Goal: Task Accomplishment & Management: Manage account settings

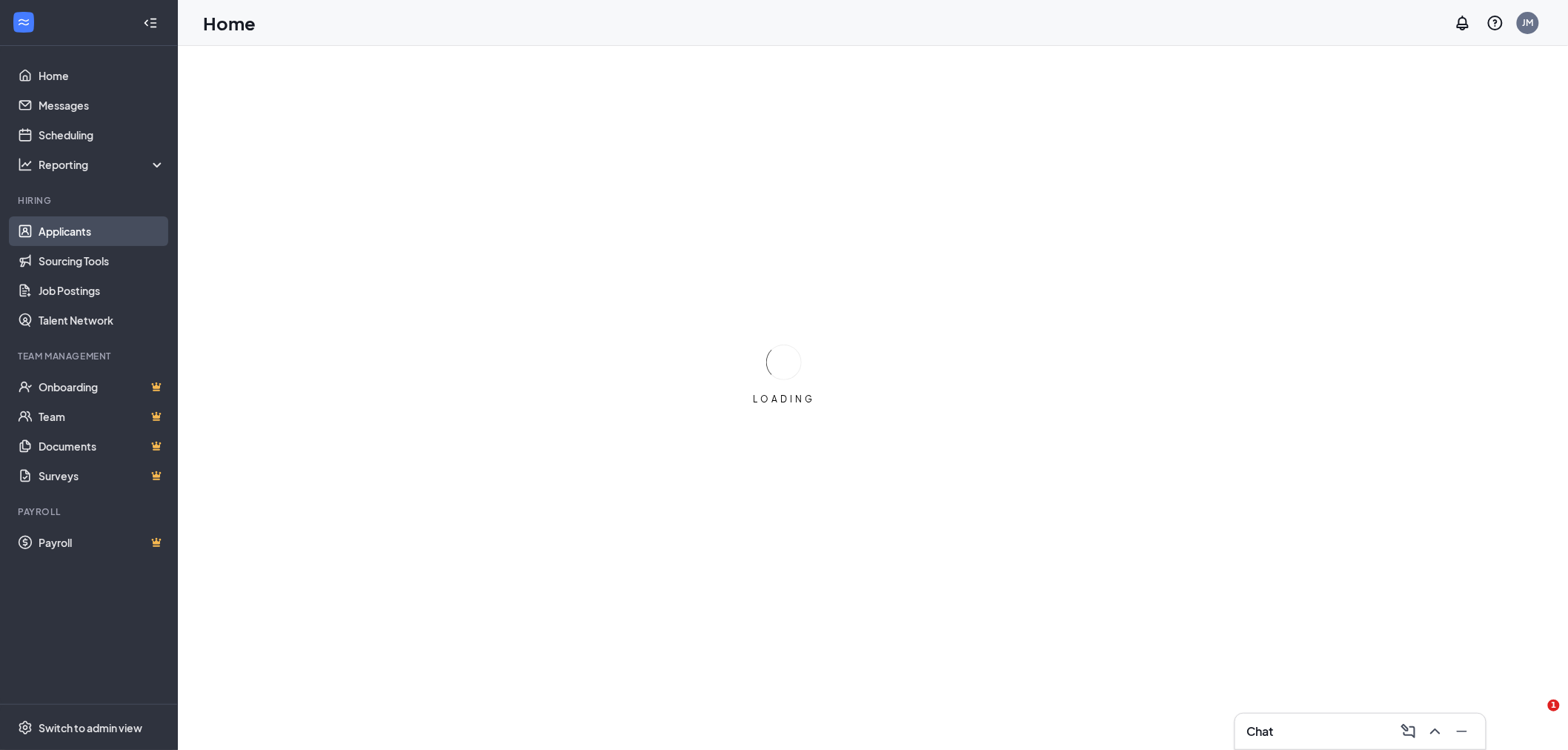
click at [59, 231] on link "Applicants" at bounding box center [102, 230] width 127 height 30
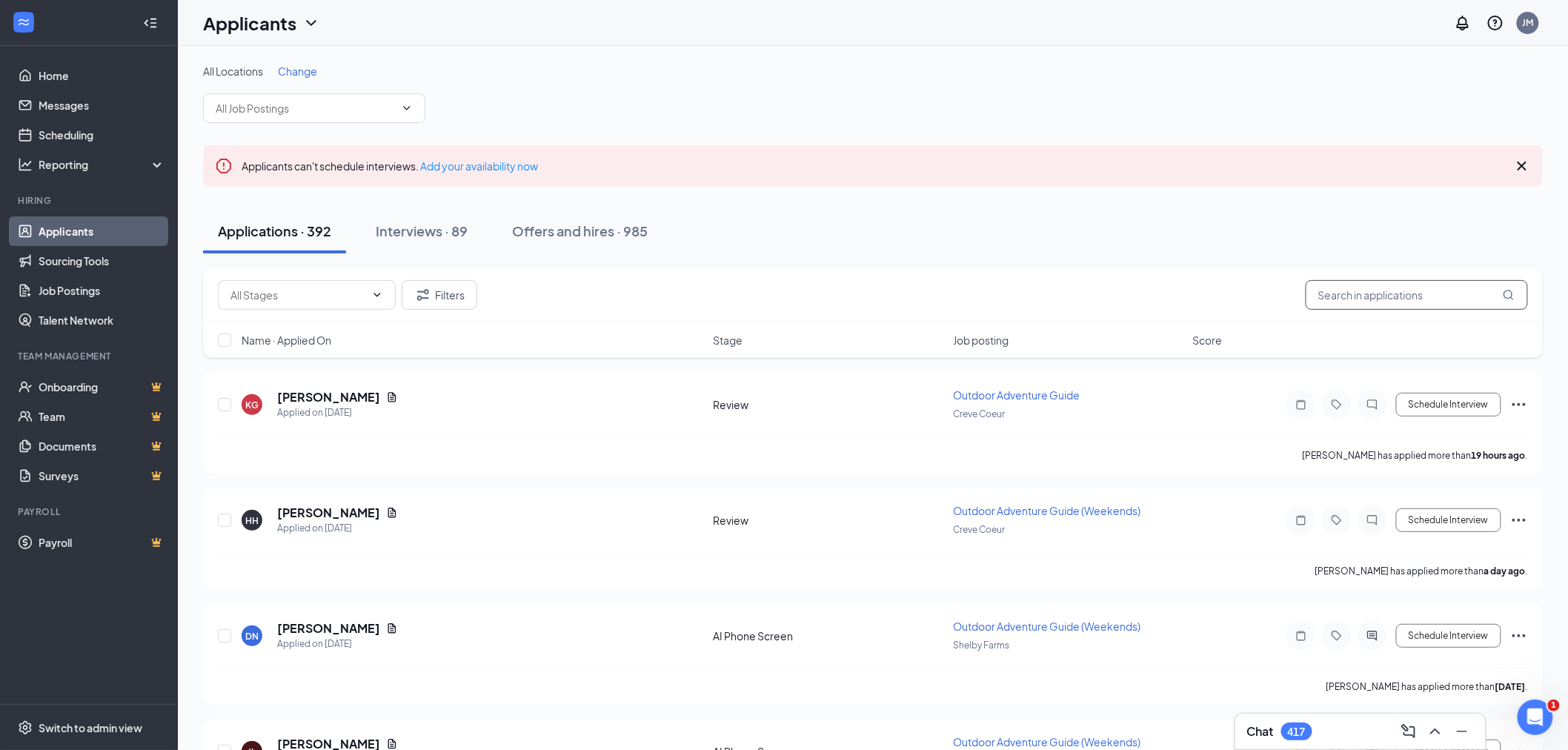
click at [1419, 293] on input "text" at bounding box center [1417, 295] width 223 height 30
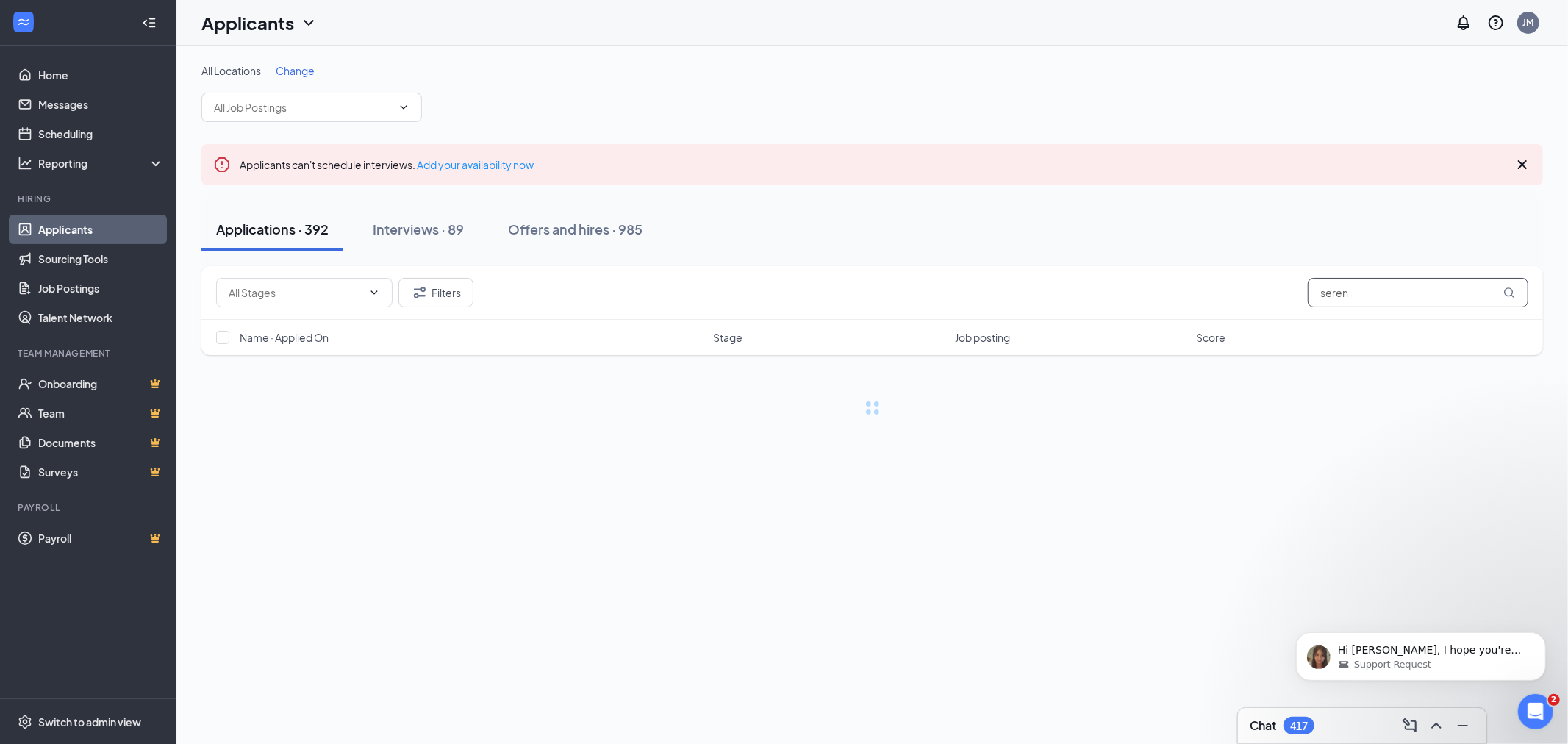
type input "seren"
click at [568, 230] on div "Offers and hires · 985" at bounding box center [575, 229] width 135 height 18
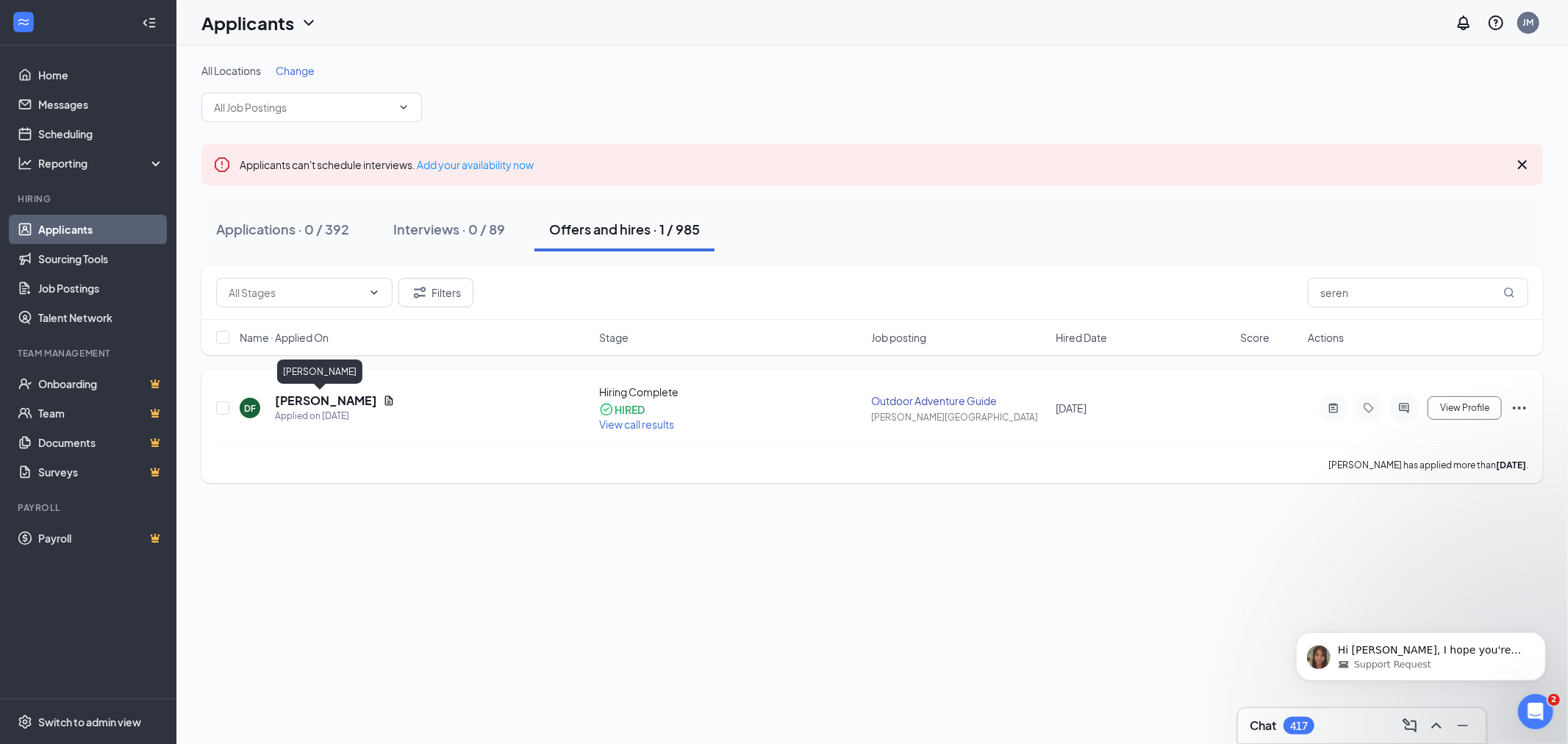
click at [302, 401] on h5 "[PERSON_NAME]" at bounding box center [326, 401] width 102 height 16
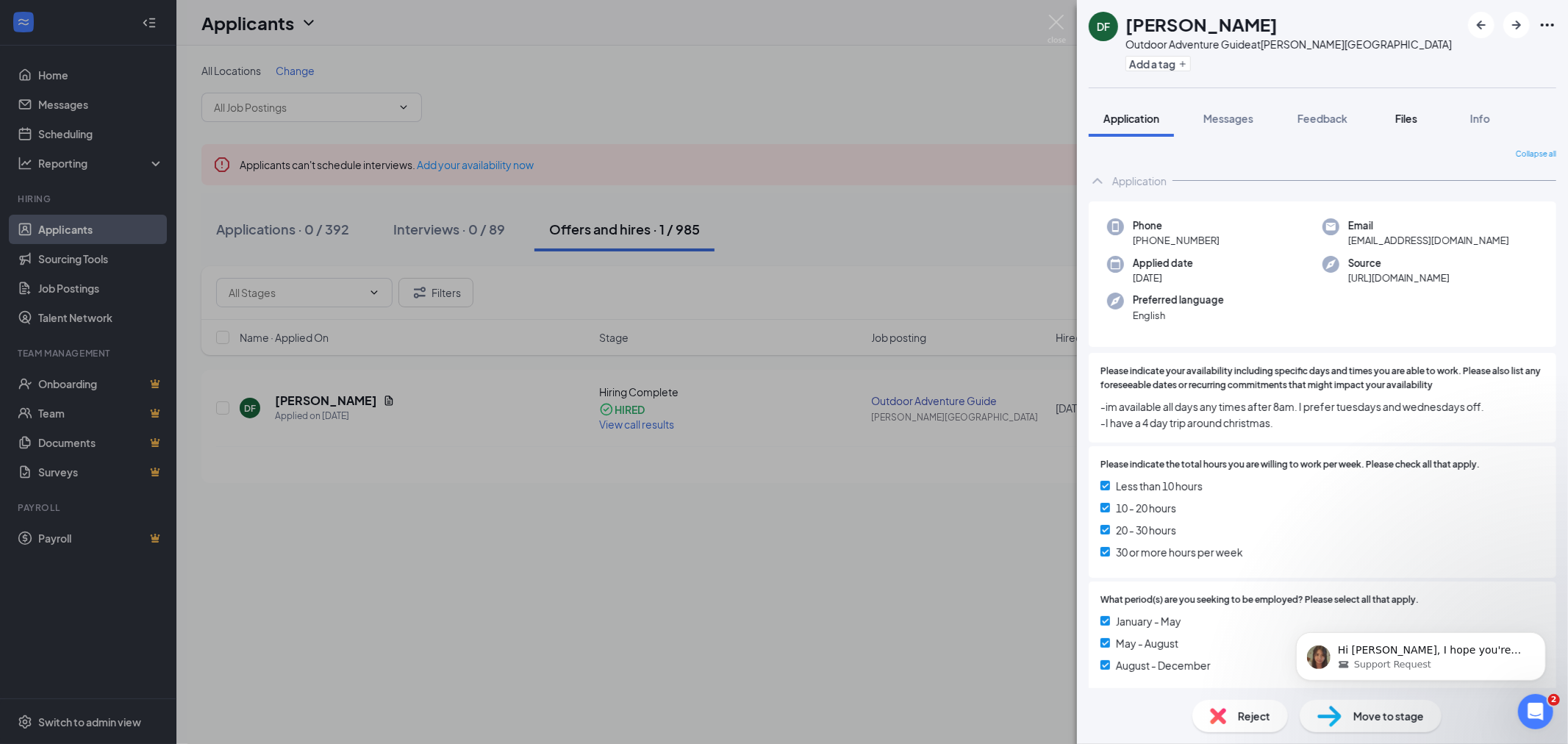
click at [1398, 119] on span "Files" at bounding box center [1406, 118] width 22 height 14
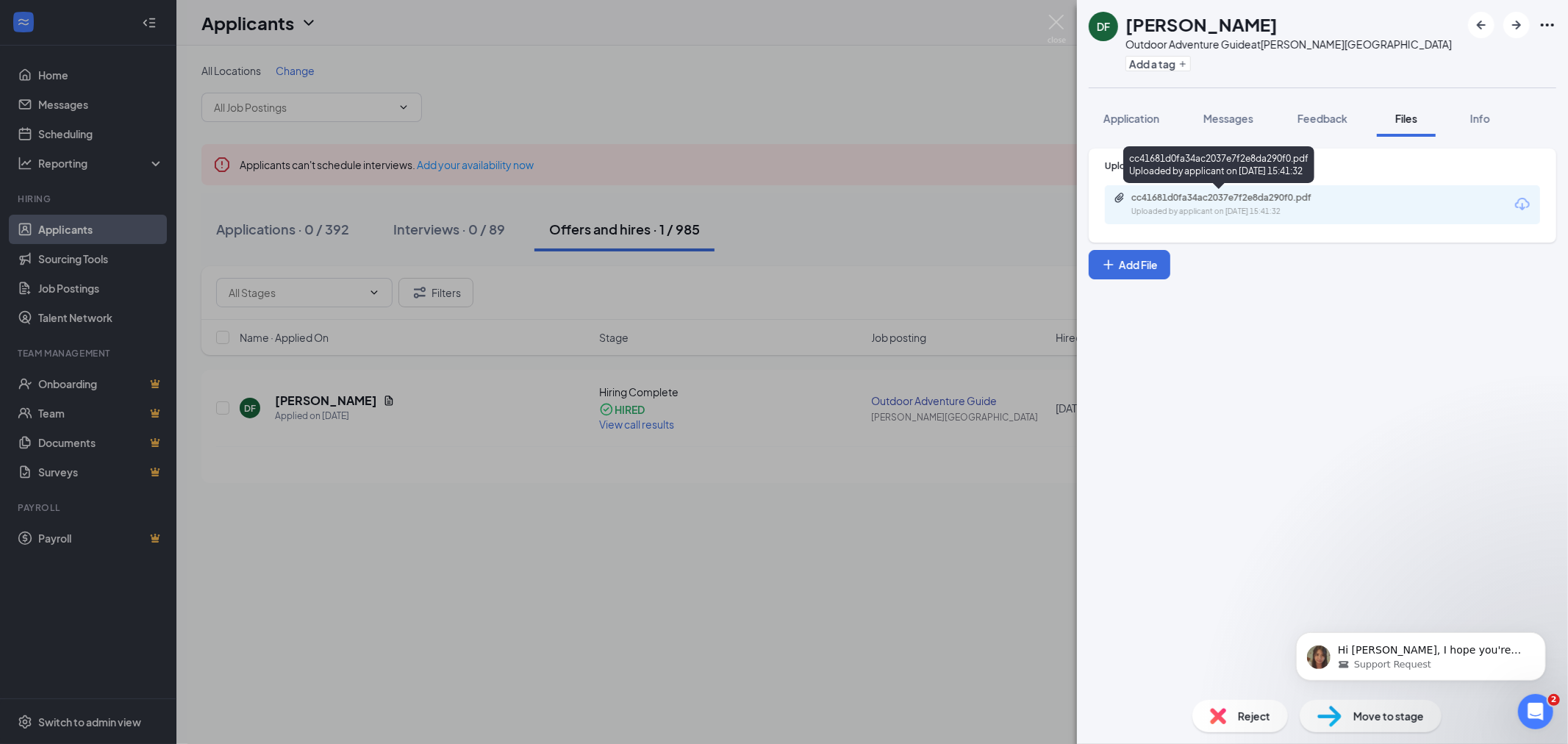
click at [1177, 198] on div "cc41681d0fa34ac2037e7f2e8da290f0.pdf" at bounding box center [1234, 198] width 206 height 12
click at [1053, 15] on img at bounding box center [1056, 29] width 18 height 29
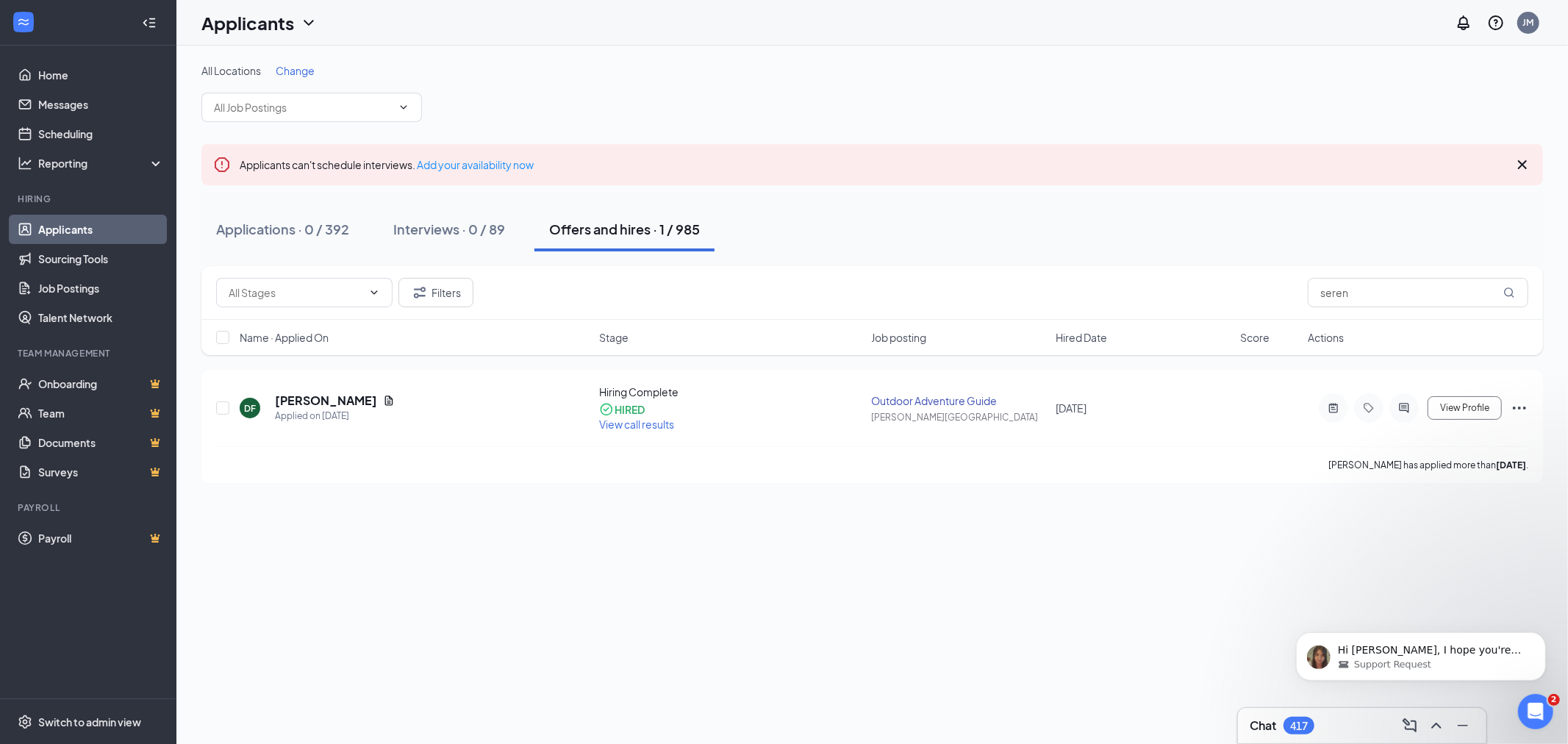
click at [987, 166] on div "Applicants can't schedule interviews. Add your availability now" at bounding box center [872, 165] width 1342 height 41
